Goal: Navigation & Orientation: Find specific page/section

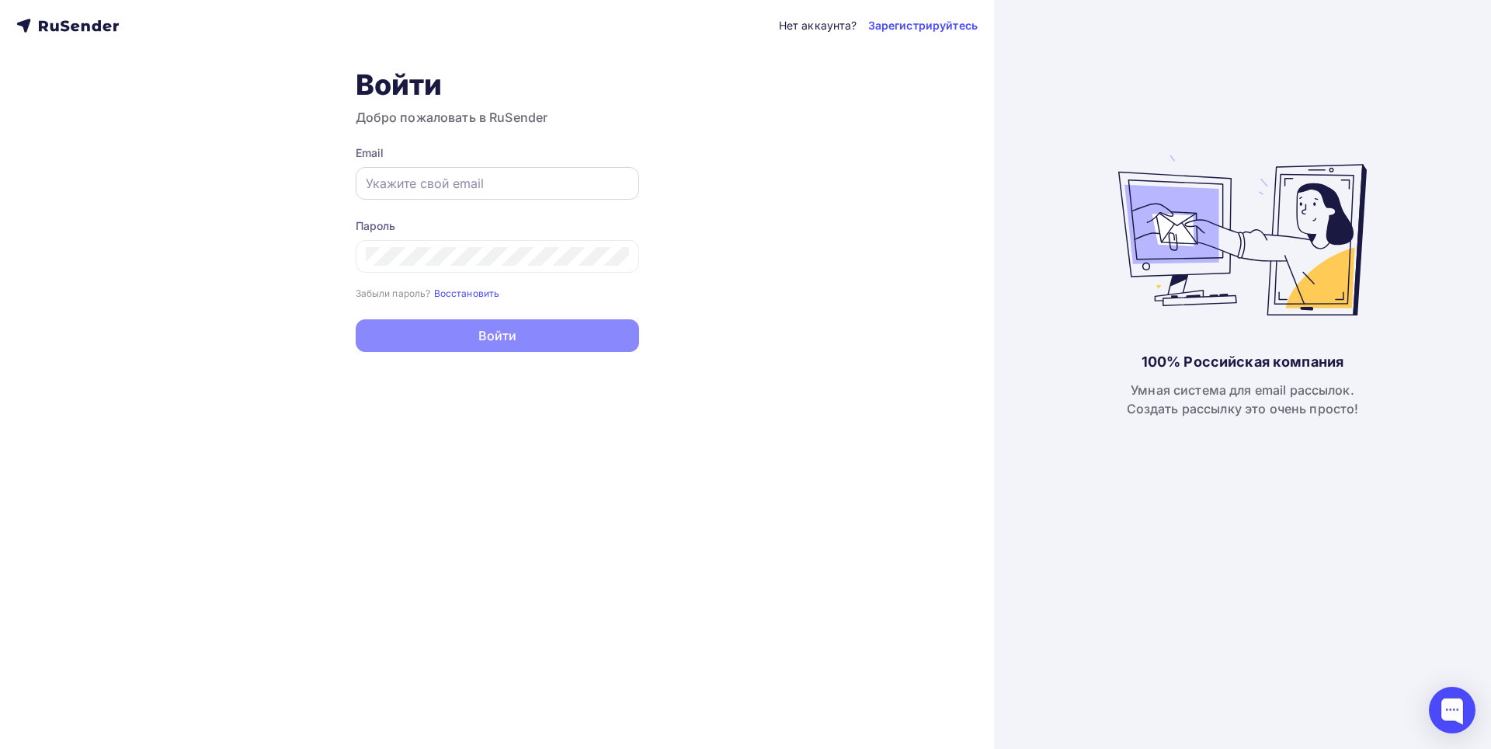
click at [457, 179] on input "text" at bounding box center [497, 183] width 263 height 19
paste input "[EMAIL_ADDRESS][DOMAIN_NAME]"
type input "[EMAIL_ADDRESS][DOMAIN_NAME]"
click at [454, 268] on div at bounding box center [497, 256] width 283 height 33
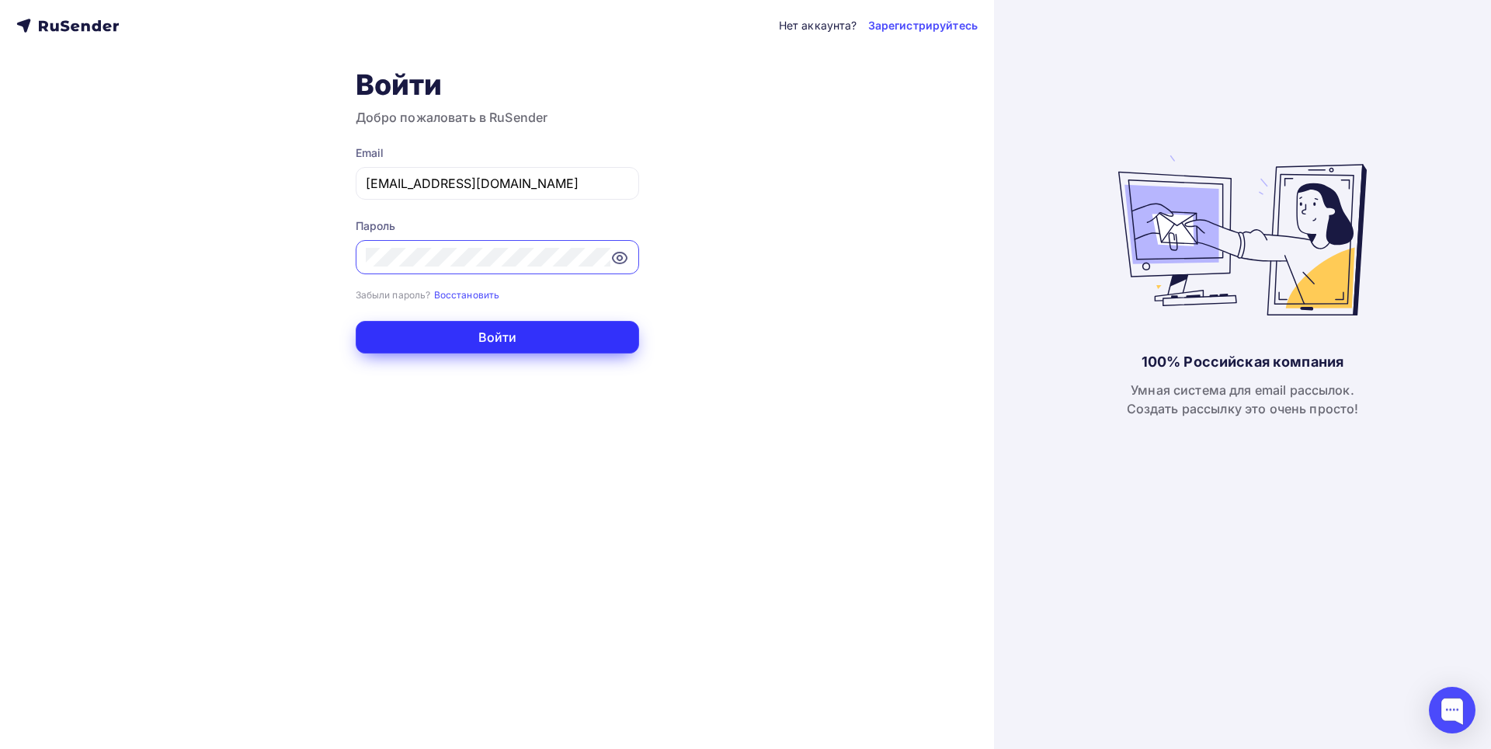
click at [484, 332] on button "Войти" at bounding box center [497, 337] width 283 height 33
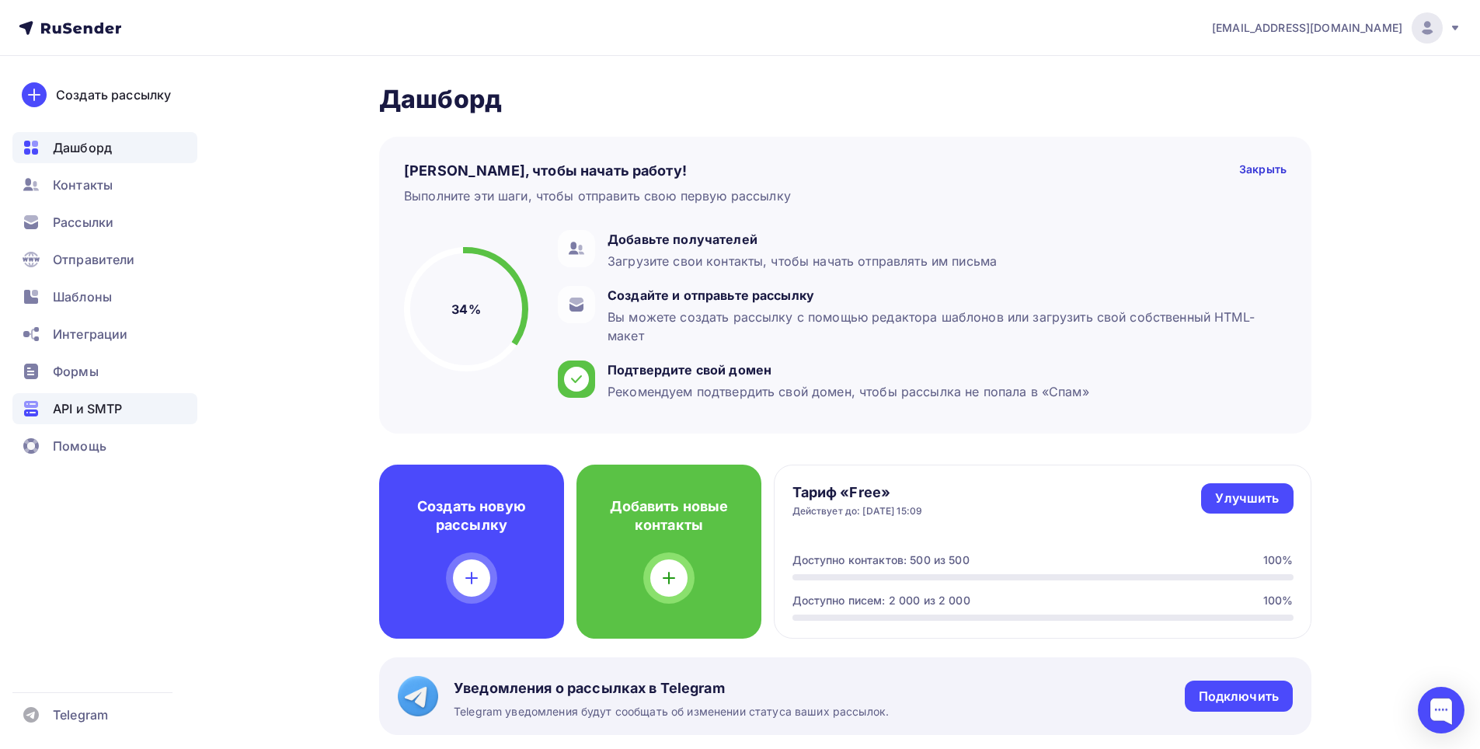
click at [91, 418] on div "API и SMTP" at bounding box center [104, 408] width 185 height 31
